Goal: Check status: Check status

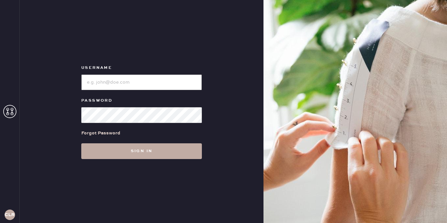
type input "[EMAIL_ADDRESS][DOMAIN_NAME]"
click at [160, 147] on button "Sign in" at bounding box center [141, 151] width 121 height 16
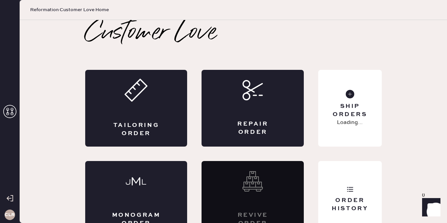
click at [11, 119] on div "CLR" at bounding box center [10, 111] width 20 height 223
click at [11, 113] on icon at bounding box center [9, 111] width 13 height 13
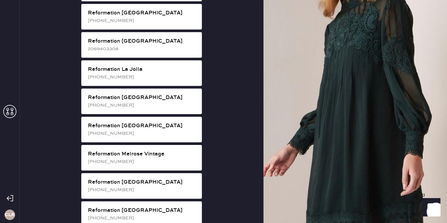
scroll to position [618, 0]
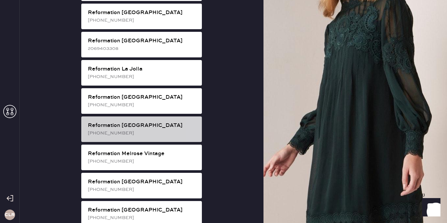
click at [144, 122] on div "Reformation [GEOGRAPHIC_DATA]" at bounding box center [142, 126] width 109 height 8
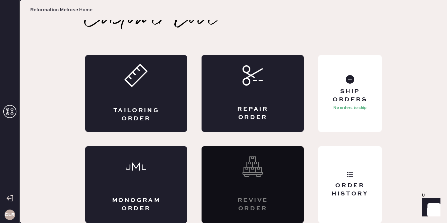
scroll to position [15, 0]
click at [345, 174] on div "Order History" at bounding box center [349, 184] width 63 height 77
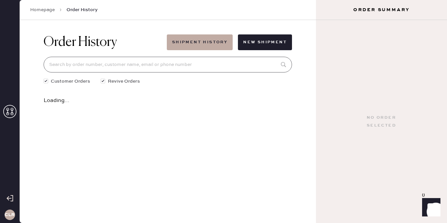
click at [214, 68] on input at bounding box center [168, 65] width 248 height 16
paste input "81979"
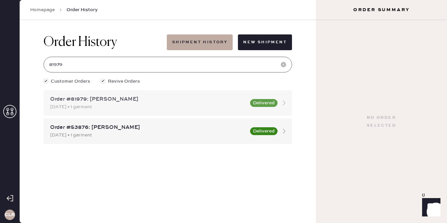
type input "81979"
click at [224, 110] on div "[DATE] • 1 garment" at bounding box center [148, 106] width 196 height 7
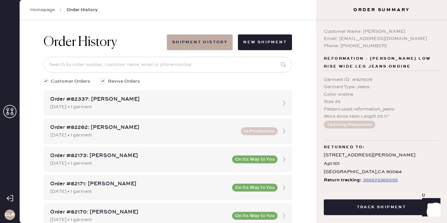
scroll to position [9, 0]
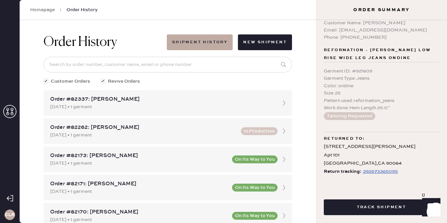
click at [368, 170] on div "392673365095" at bounding box center [380, 171] width 35 height 8
